Goal: Information Seeking & Learning: Learn about a topic

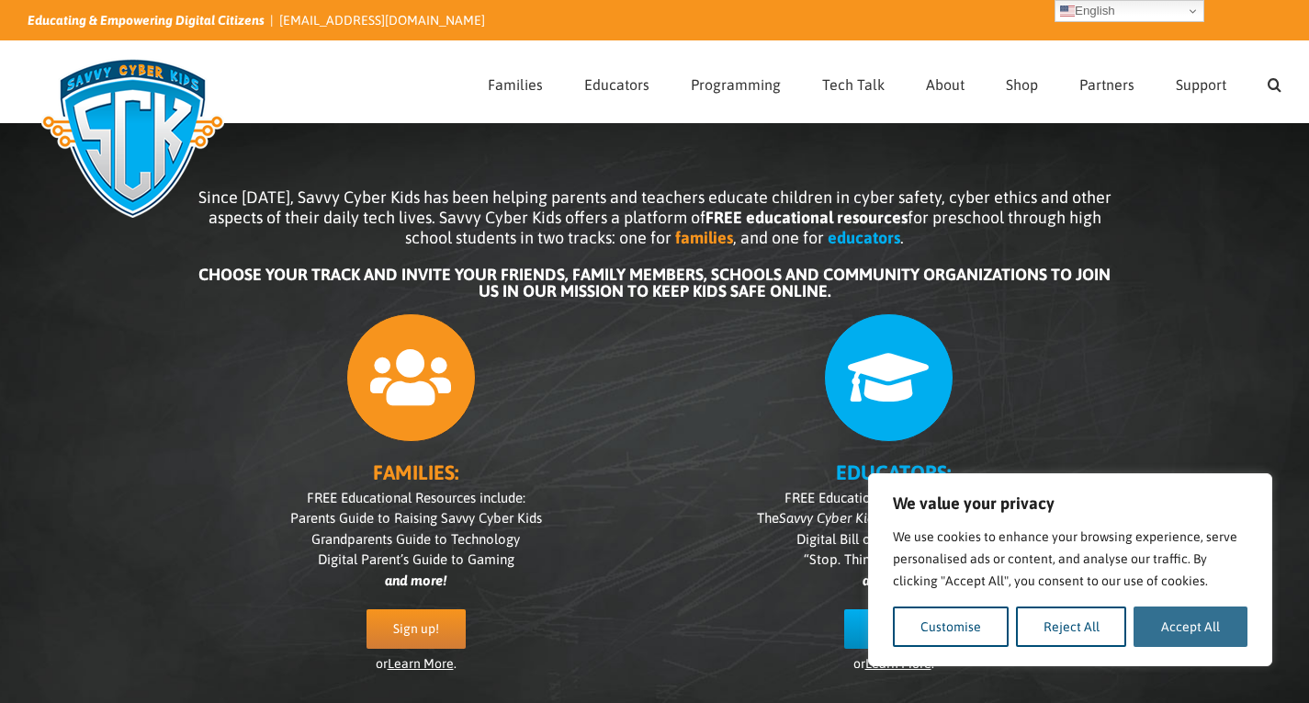
click at [1213, 627] on button "Accept All" at bounding box center [1191, 626] width 114 height 40
checkbox input "true"
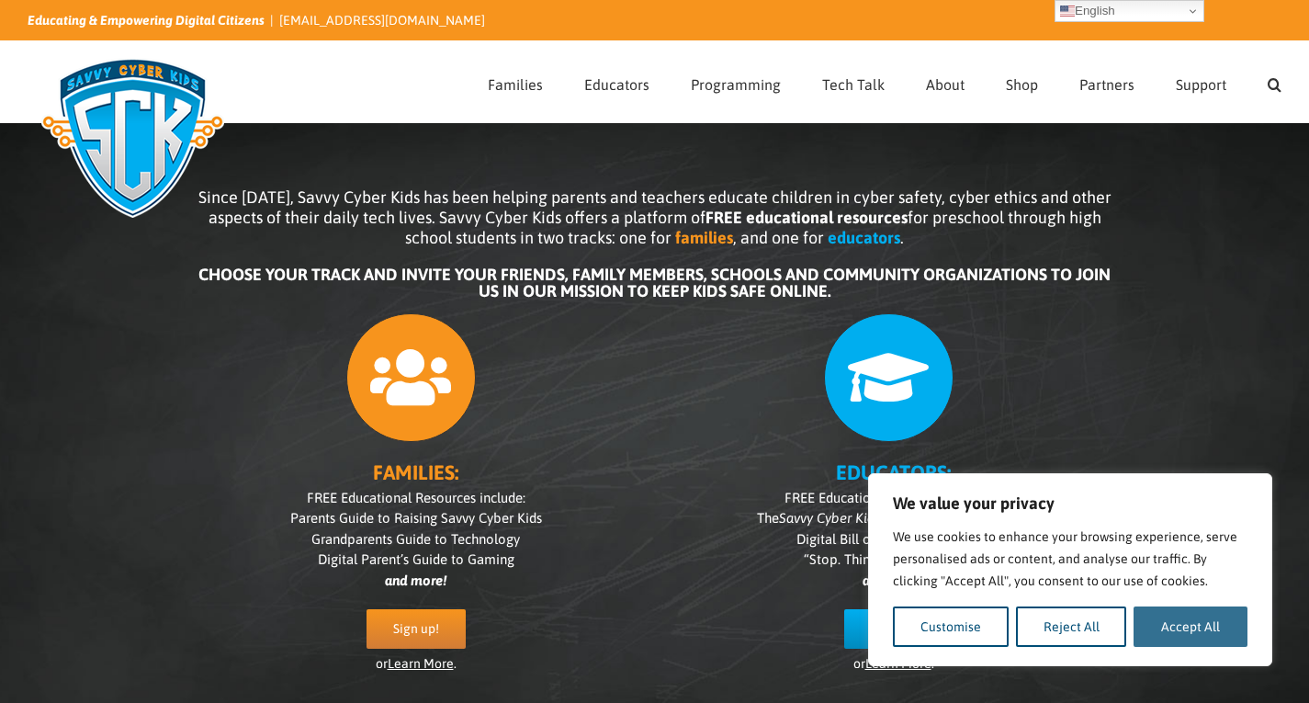
checkbox input "true"
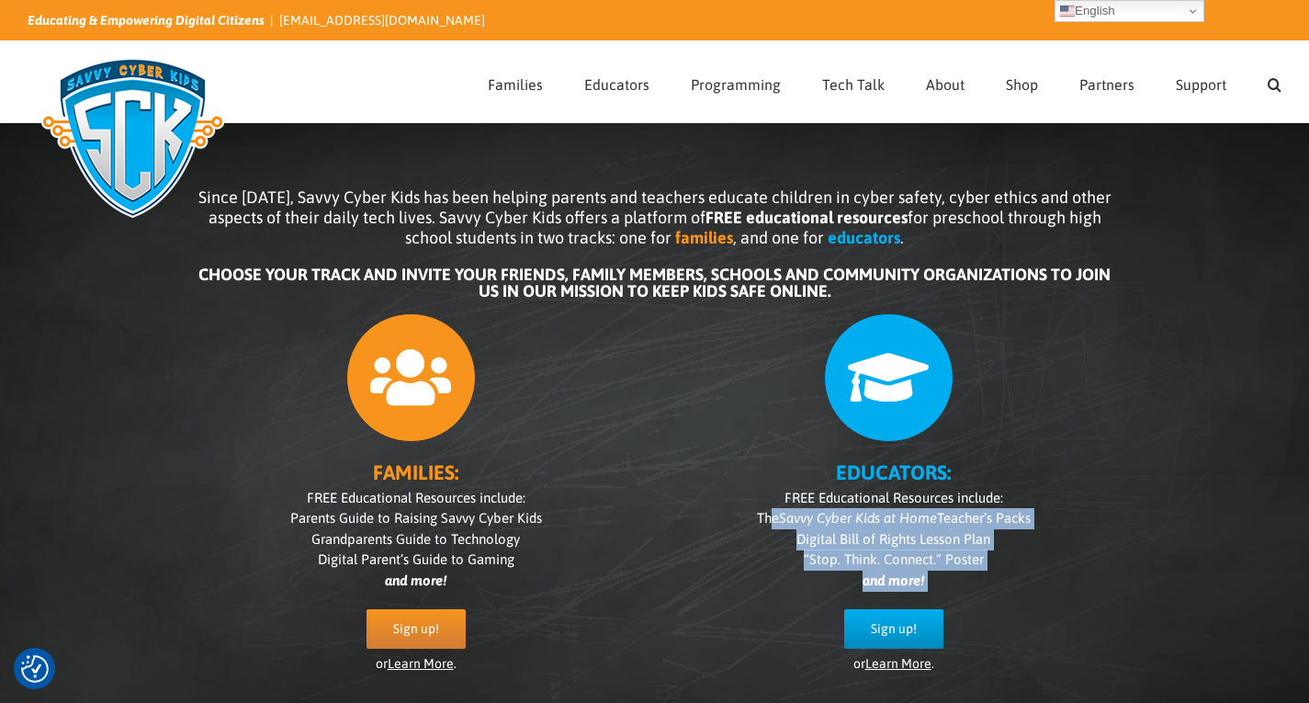
drag, startPoint x: 928, startPoint y: 606, endPoint x: 765, endPoint y: 515, distance: 185.9
click at [765, 515] on div "EDUCATORS: FREE Educational Resources include: The Savvy Cyber Kids at Home Tea…" at bounding box center [894, 498] width 441 height 389
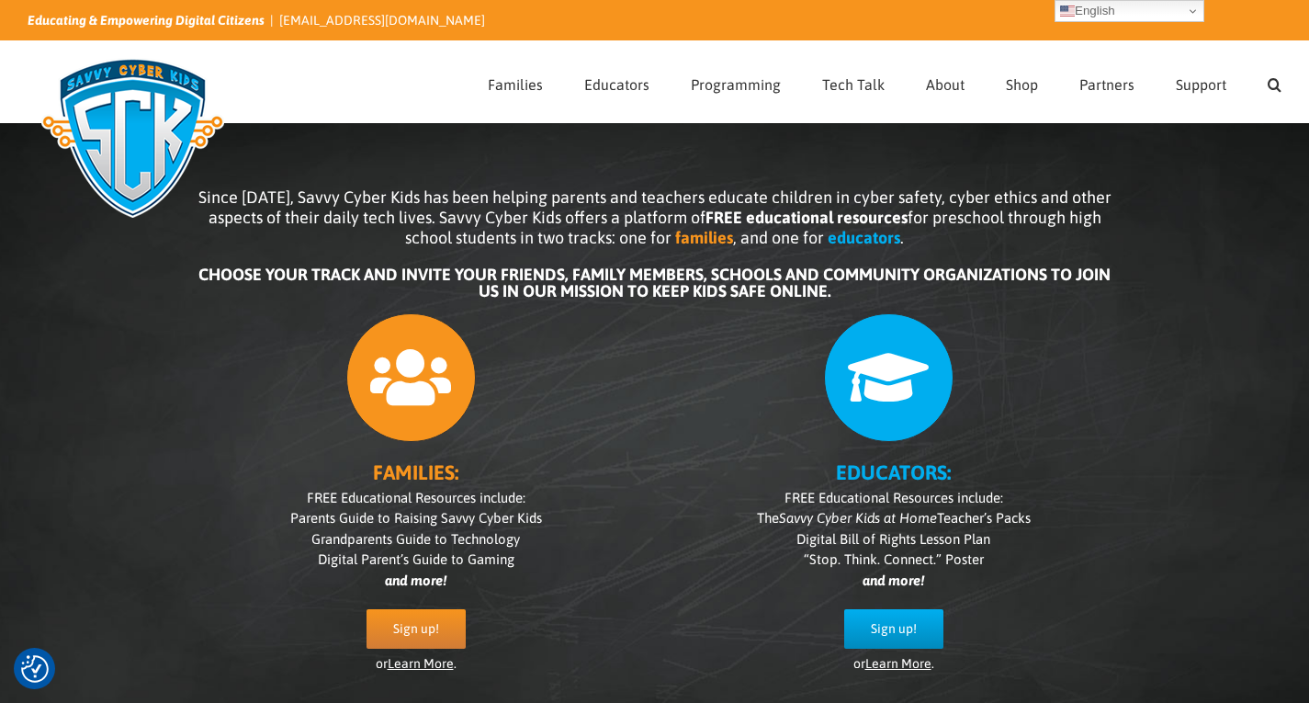
click at [1007, 472] on h3 "EDUCATORS:" at bounding box center [894, 472] width 441 height 20
